Goal: Task Accomplishment & Management: Complete application form

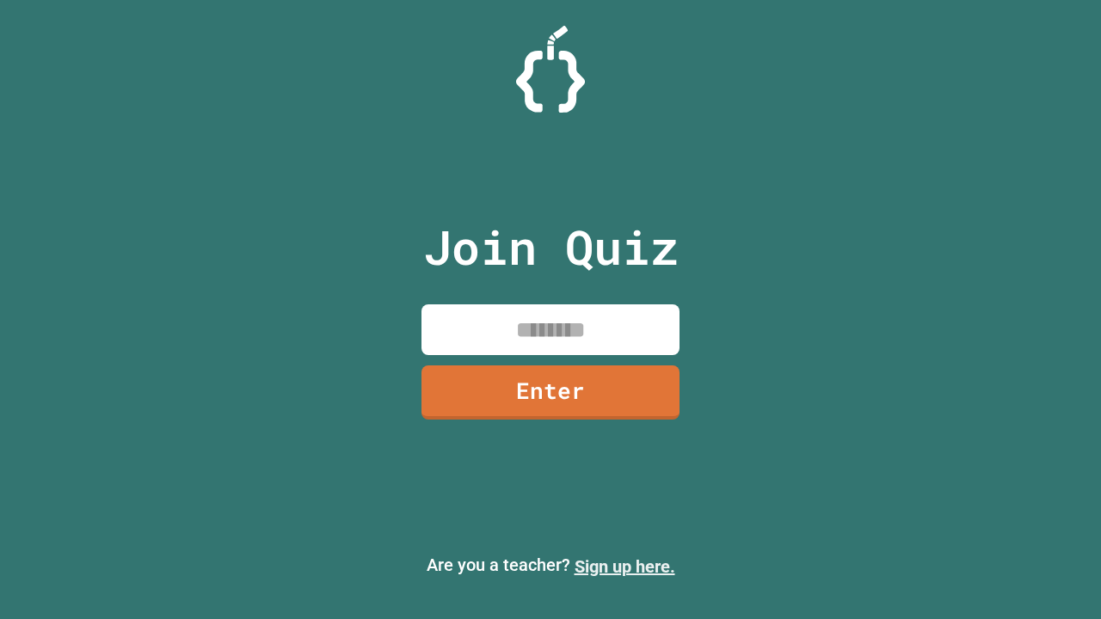
click at [624, 567] on link "Sign up here." at bounding box center [625, 566] width 101 height 21
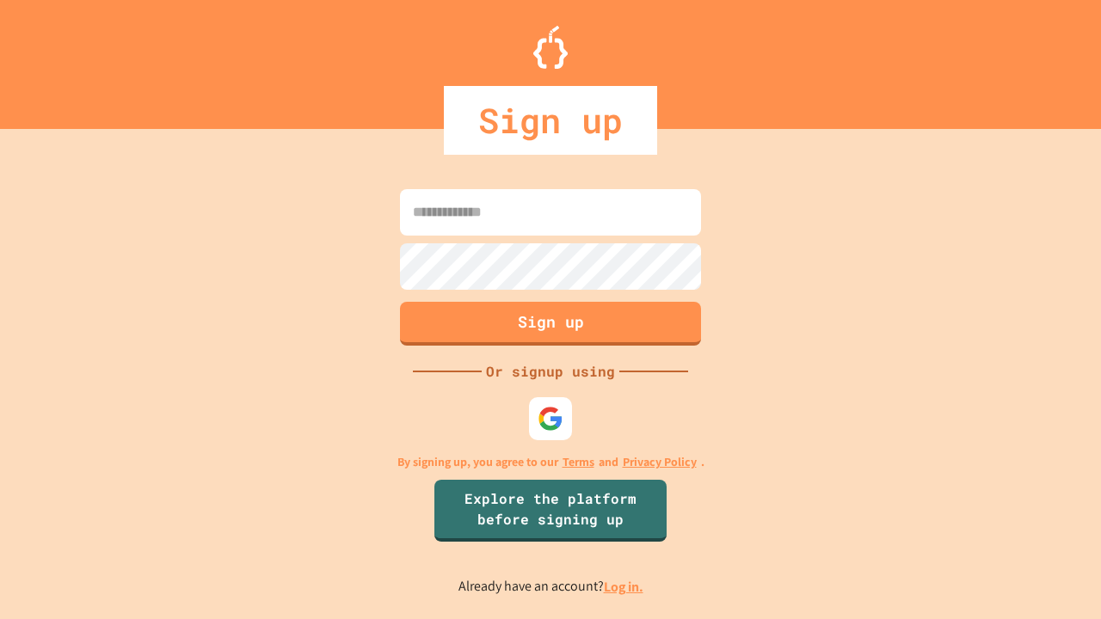
click at [624, 587] on link "Log in." at bounding box center [624, 587] width 40 height 18
